Goal: Task Accomplishment & Management: Use online tool/utility

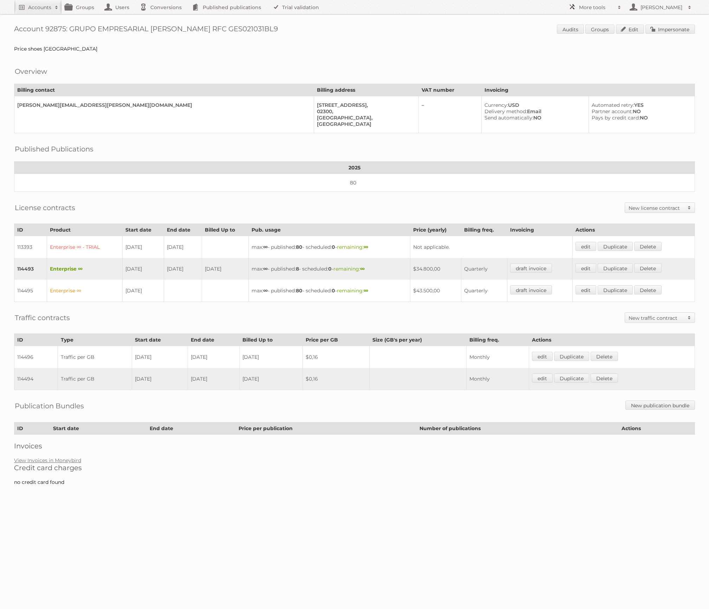
click at [625, 5] on link "[PERSON_NAME]" at bounding box center [660, 7] width 70 height 14
click at [620, 7] on span at bounding box center [619, 7] width 11 height 7
click at [587, 96] on link "Beta Features" at bounding box center [600, 93] width 70 height 11
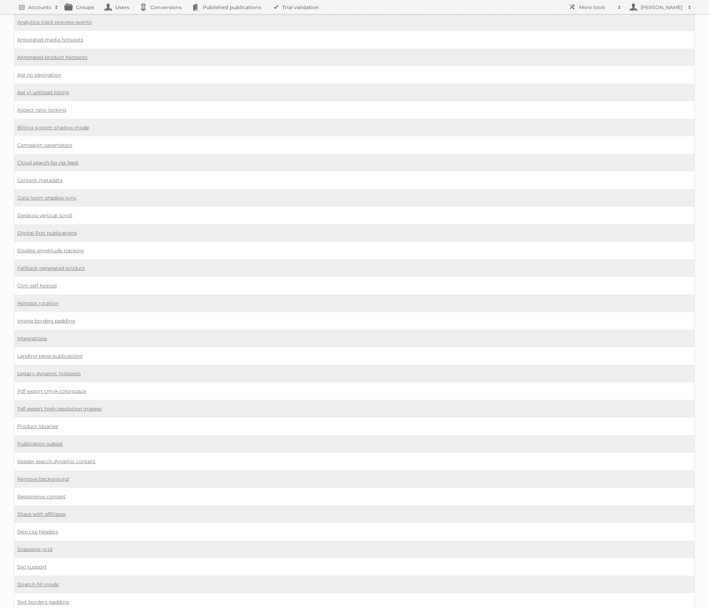
scroll to position [195, 0]
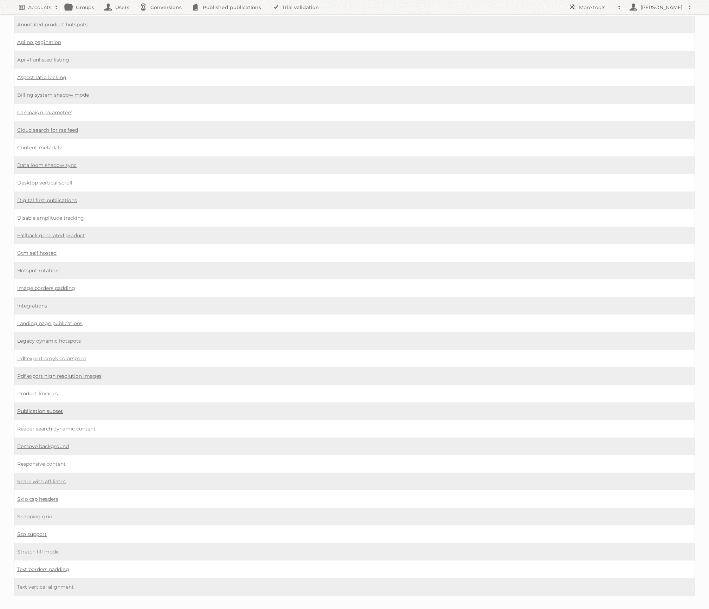
click at [45, 408] on link "Publication subset" at bounding box center [40, 411] width 46 height 6
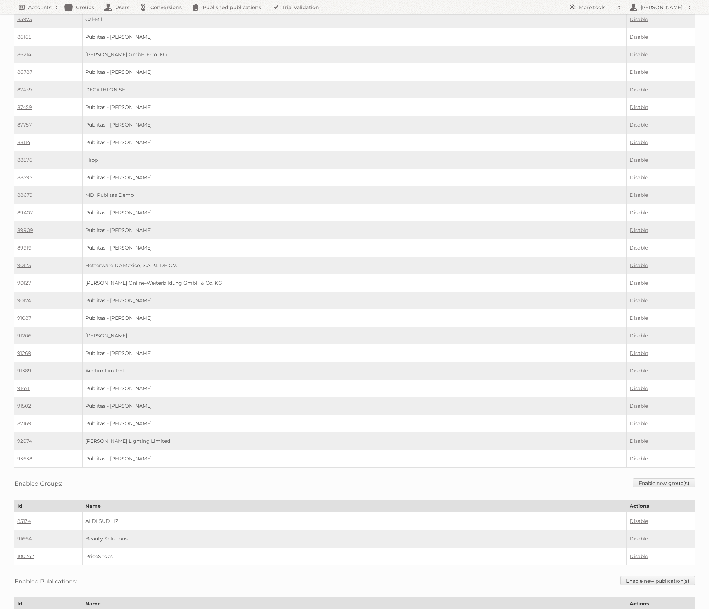
scroll to position [1661, 0]
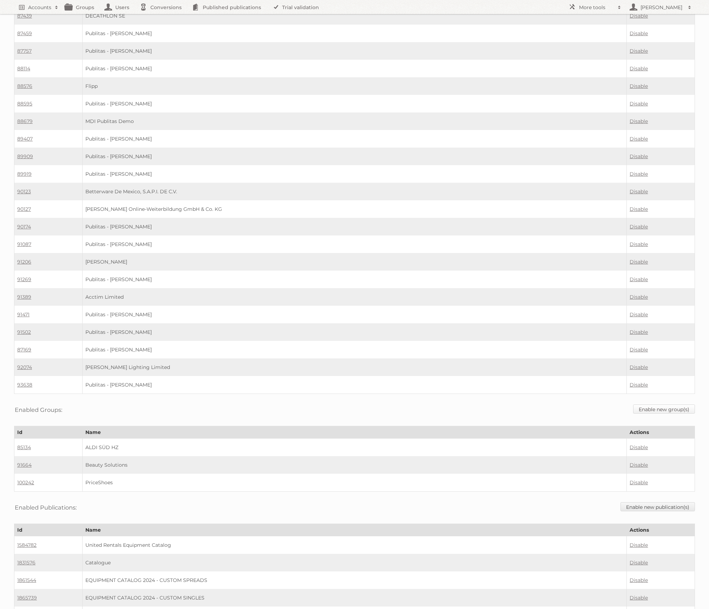
click at [659, 404] on link "Enable new group(s)" at bounding box center [664, 408] width 62 height 9
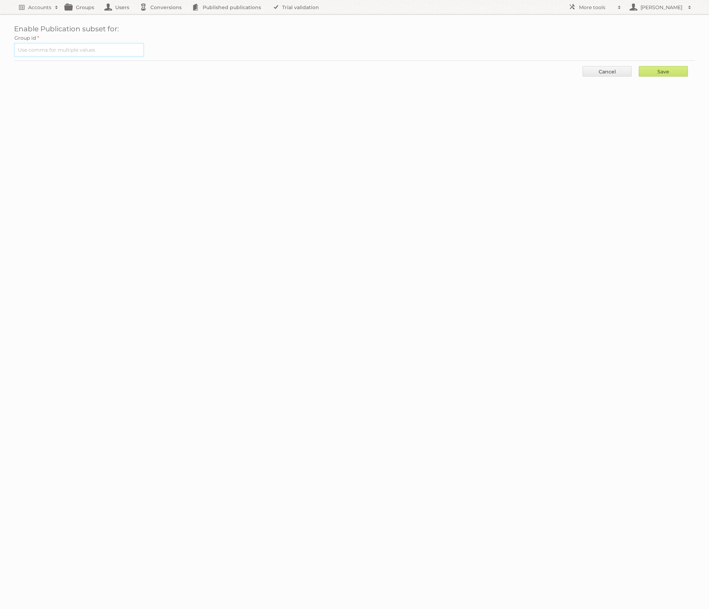
click at [56, 49] on input "text" at bounding box center [79, 50] width 130 height 14
paste input "101140"
type input "101140"
click at [658, 71] on input "Save" at bounding box center [663, 71] width 49 height 11
type input "..."
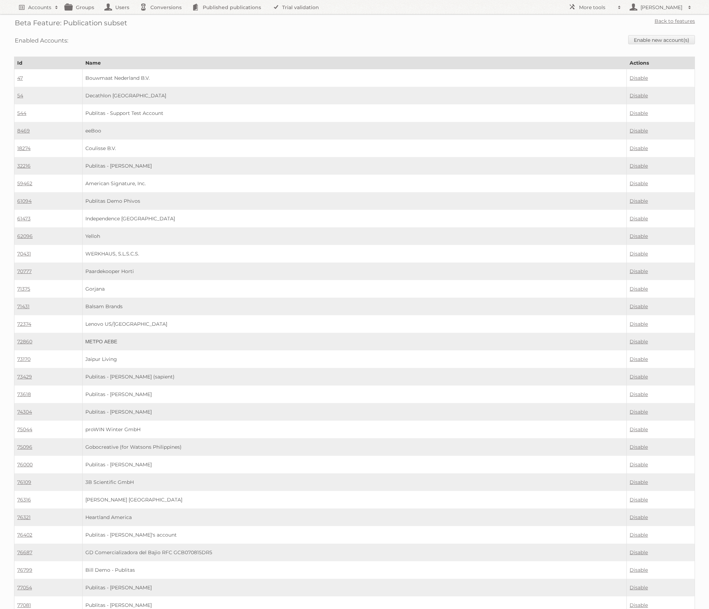
click at [536, 393] on td "Publitas - [PERSON_NAME]" at bounding box center [354, 394] width 544 height 18
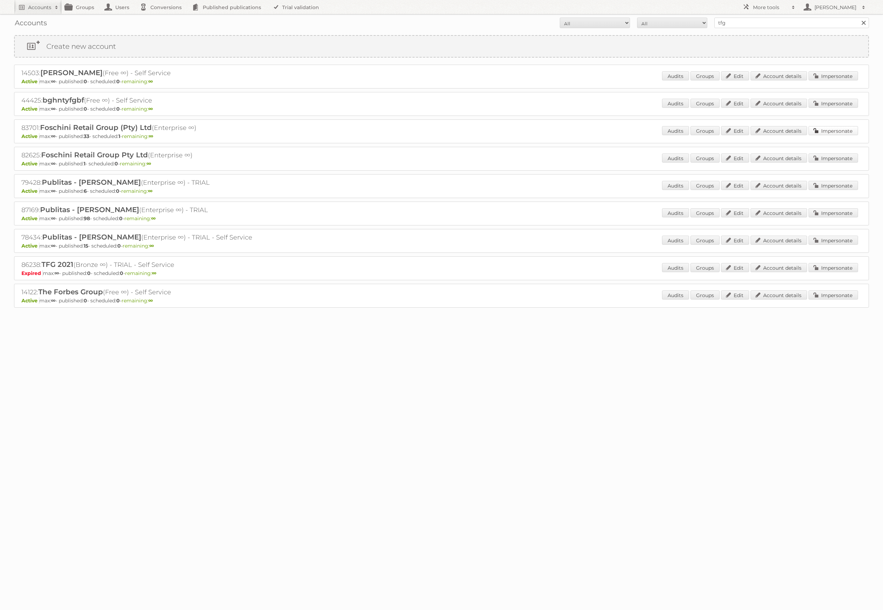
click at [839, 130] on link "Impersonate" at bounding box center [833, 130] width 50 height 9
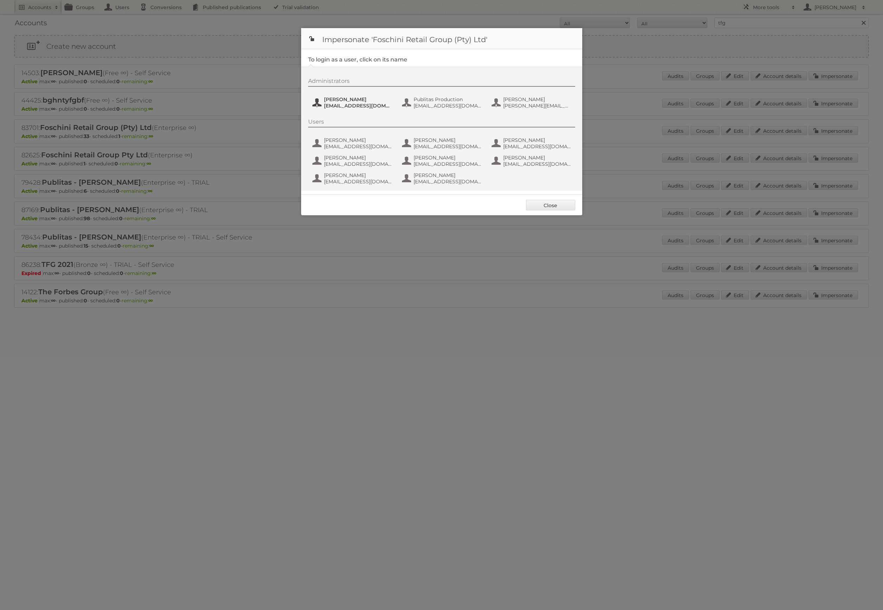
click at [351, 100] on span "Jeanne de Wet" at bounding box center [358, 99] width 68 height 6
